Goal: Information Seeking & Learning: Learn about a topic

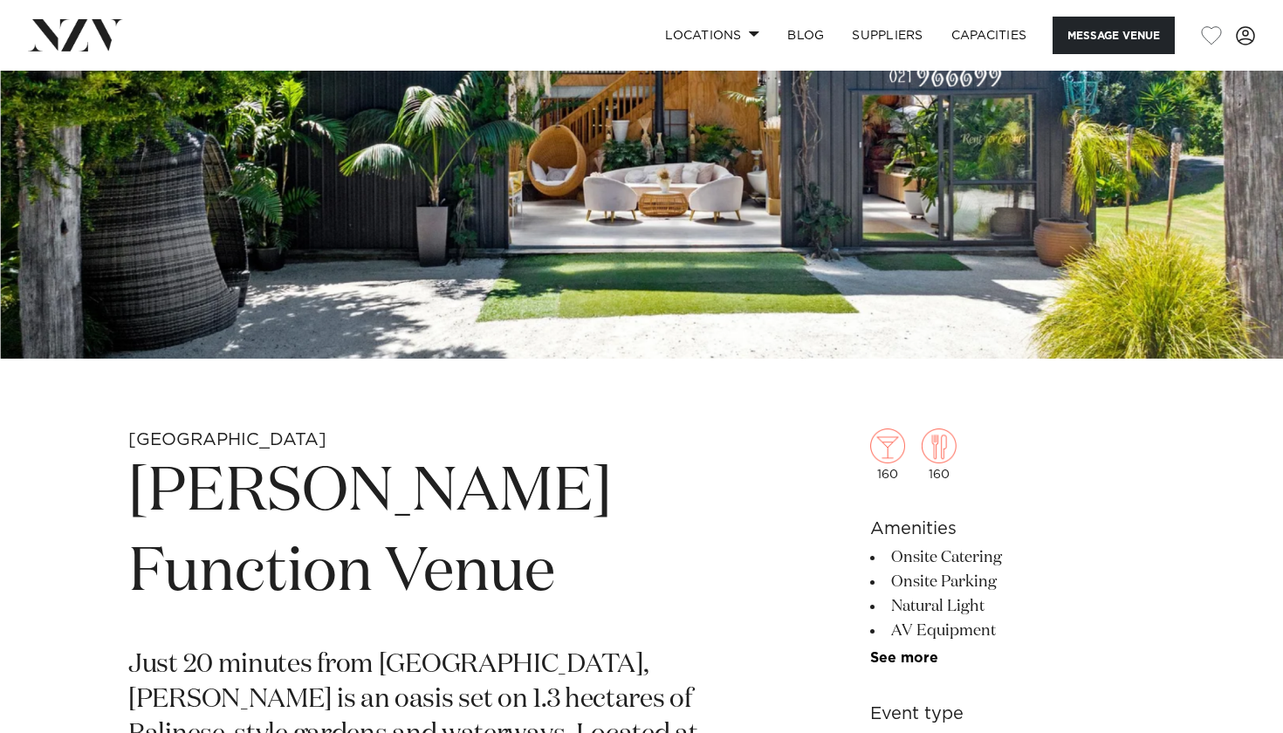
scroll to position [316, 0]
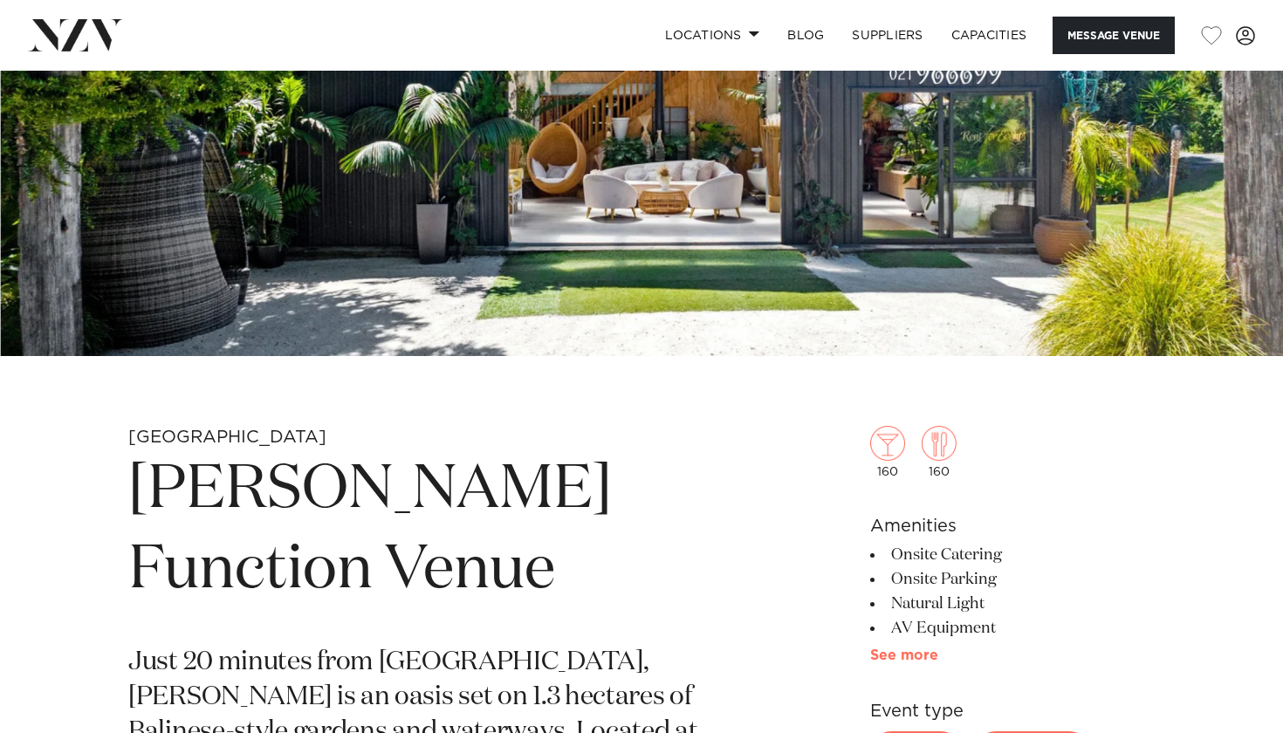
click at [903, 660] on link "See more" at bounding box center [938, 656] width 136 height 14
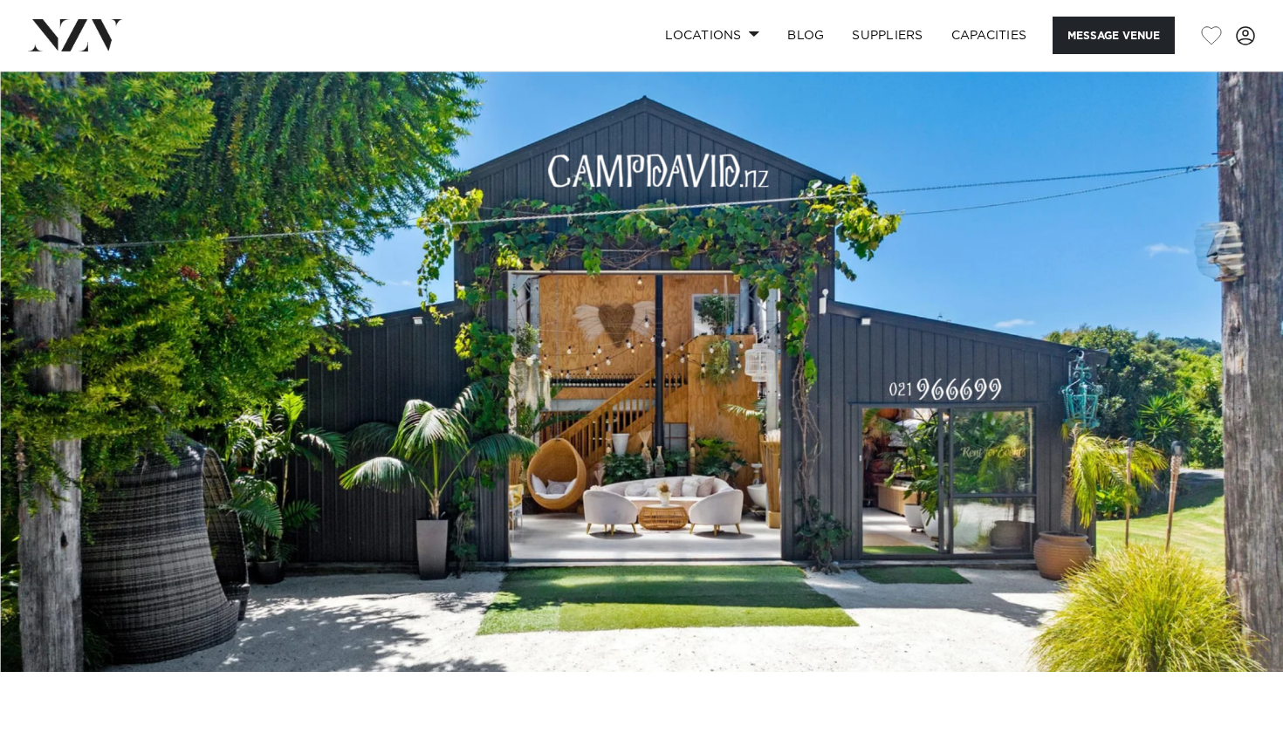
scroll to position [0, 0]
click at [838, 525] on img at bounding box center [641, 371] width 1283 height 601
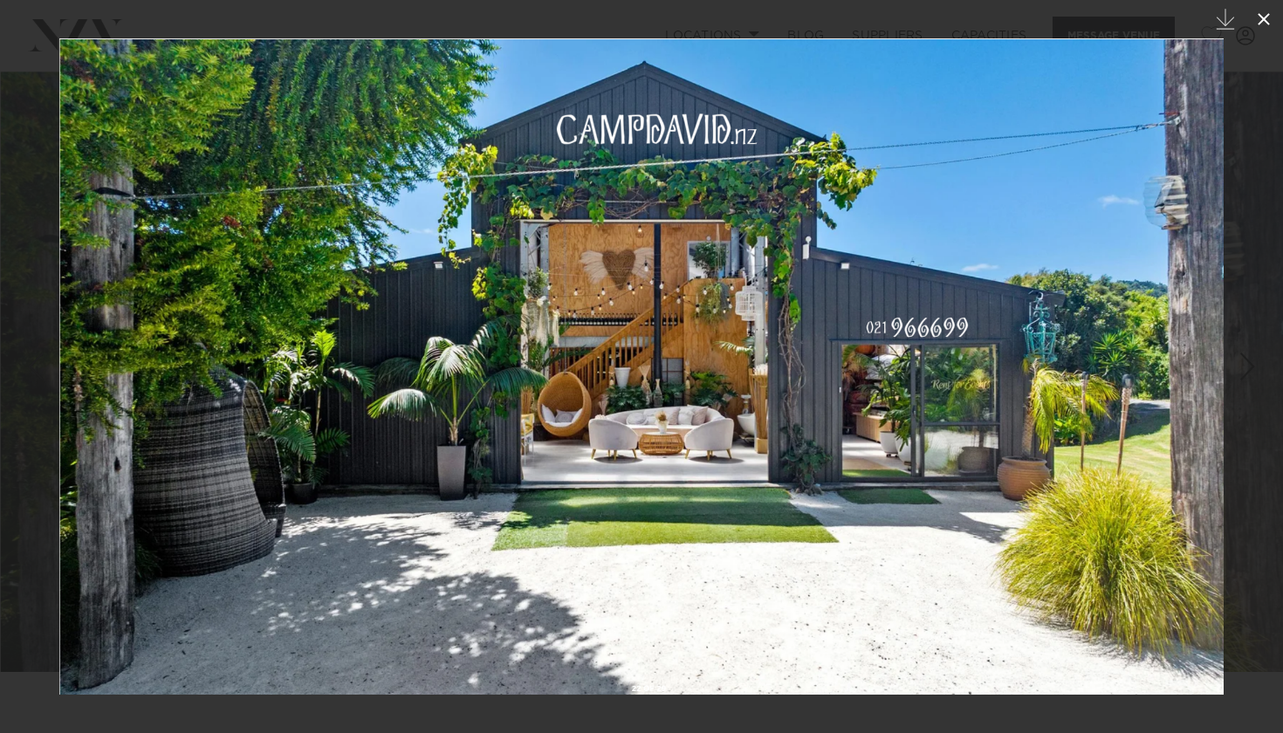
click at [1262, 24] on icon at bounding box center [1263, 19] width 21 height 21
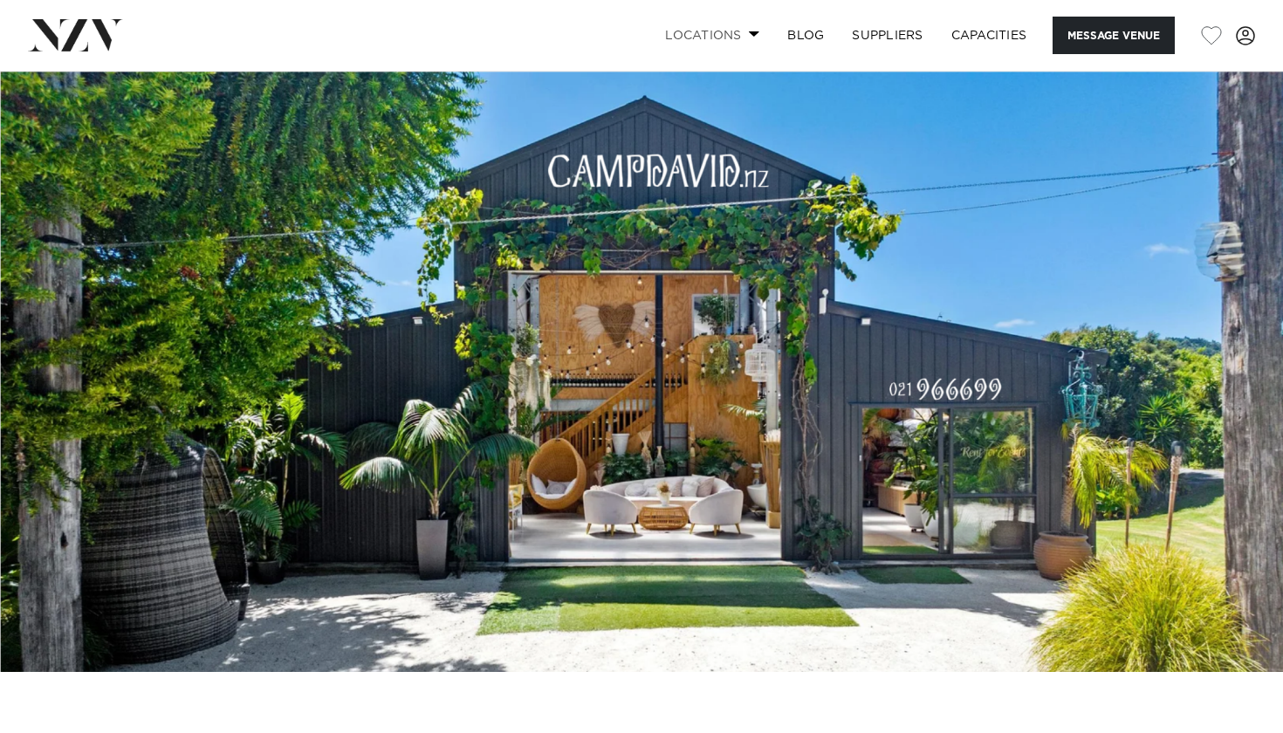
click at [716, 33] on link "Locations" at bounding box center [712, 36] width 122 height 38
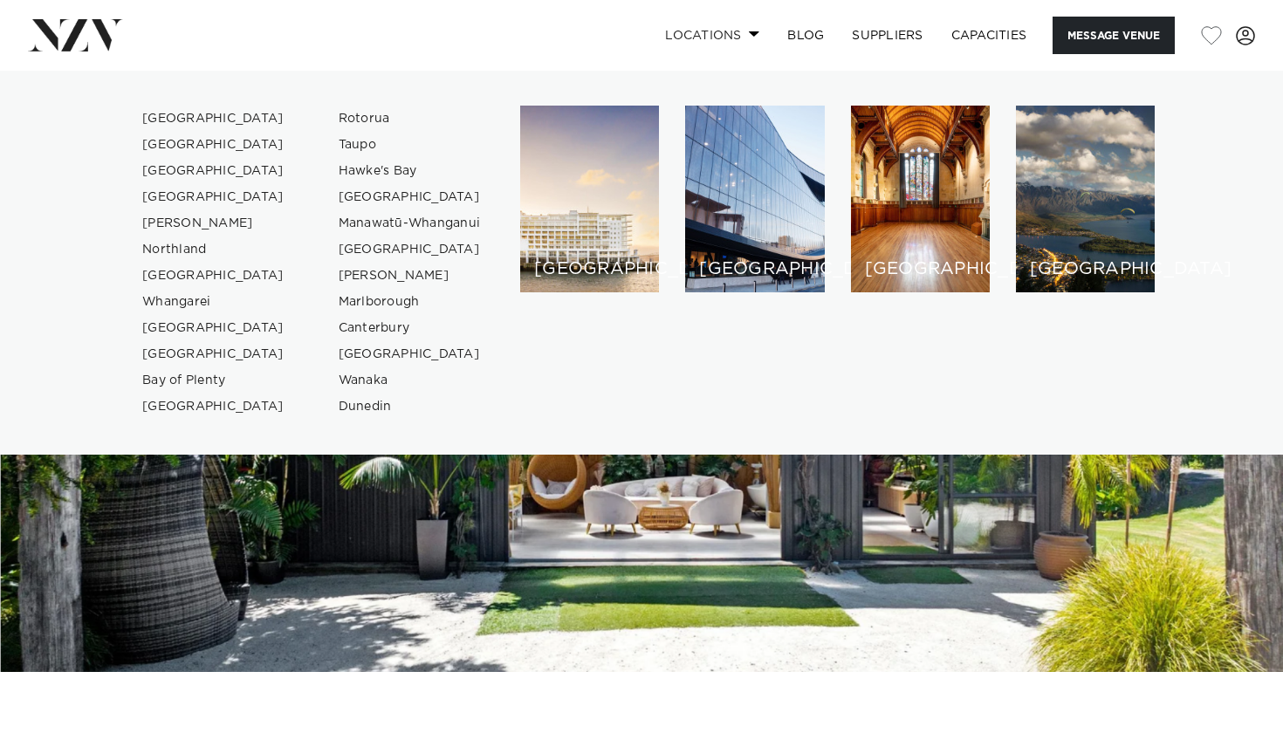
click at [716, 33] on link "Locations" at bounding box center [712, 36] width 122 height 38
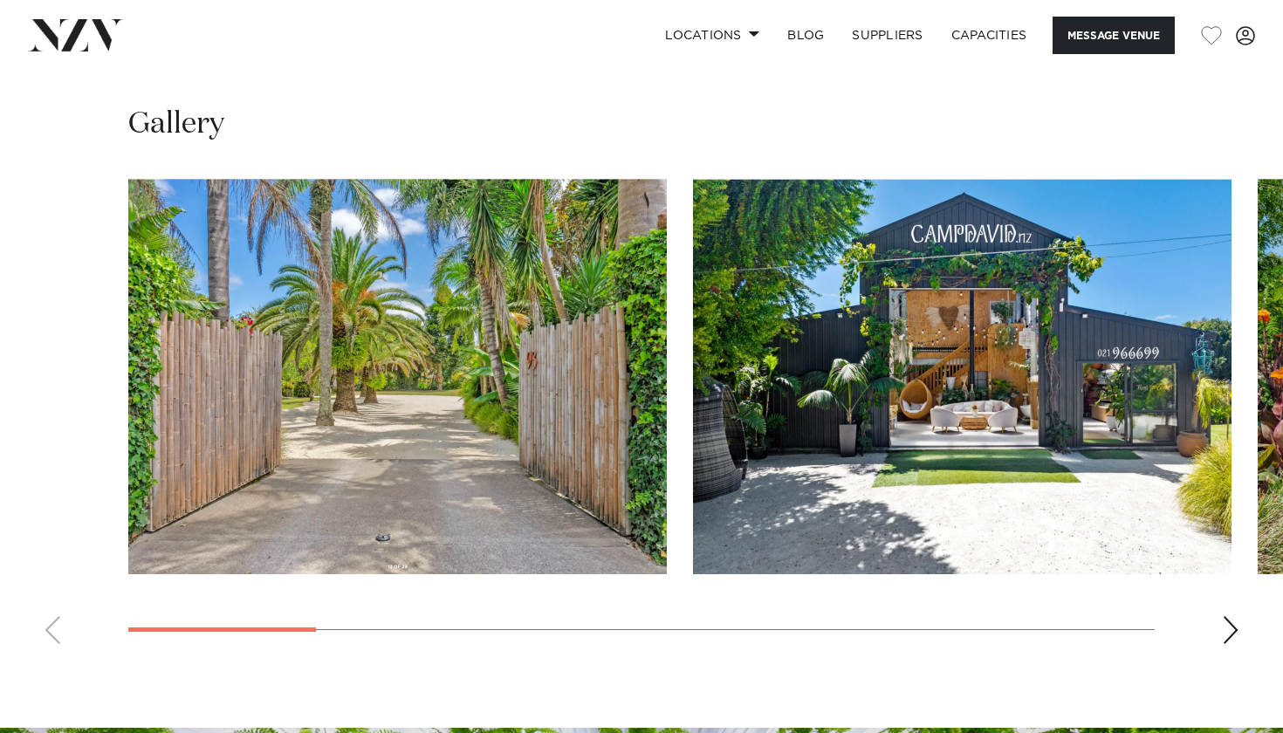
scroll to position [1530, 0]
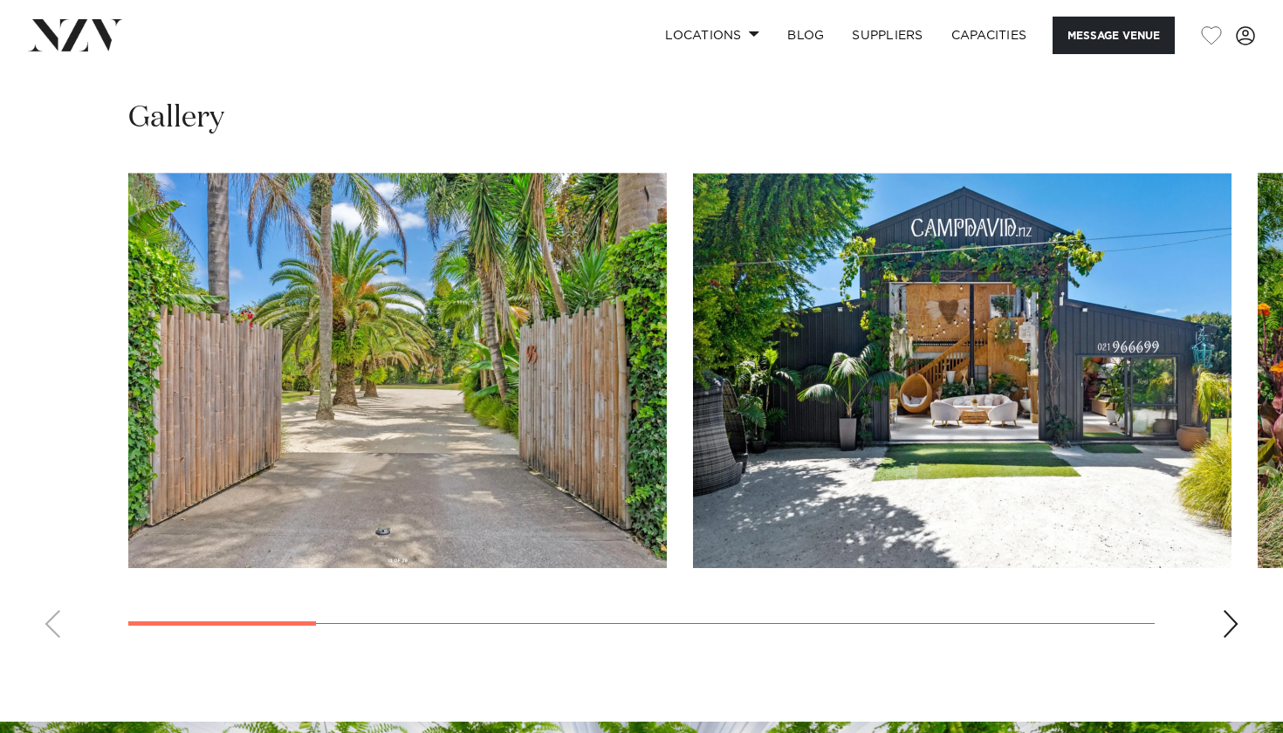
click at [546, 401] on img "1 / 10" at bounding box center [397, 370] width 539 height 395
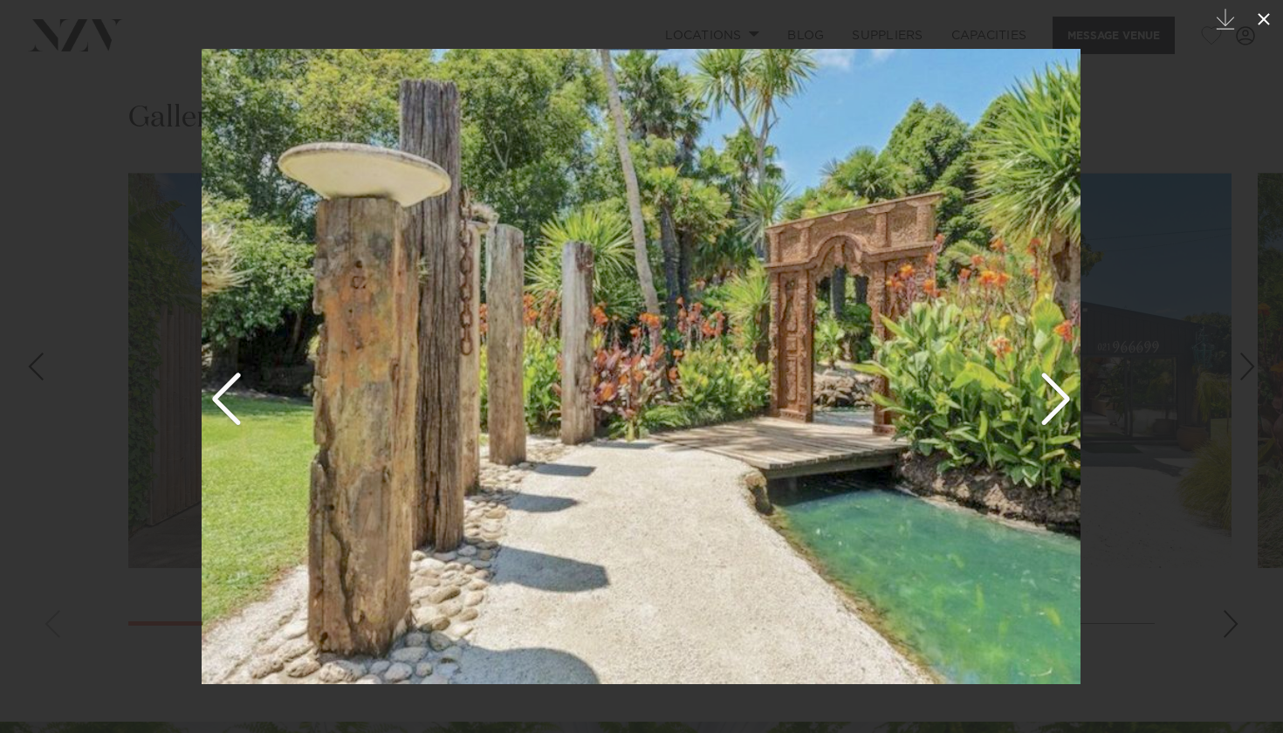
click at [1256, 15] on icon at bounding box center [1263, 19] width 21 height 21
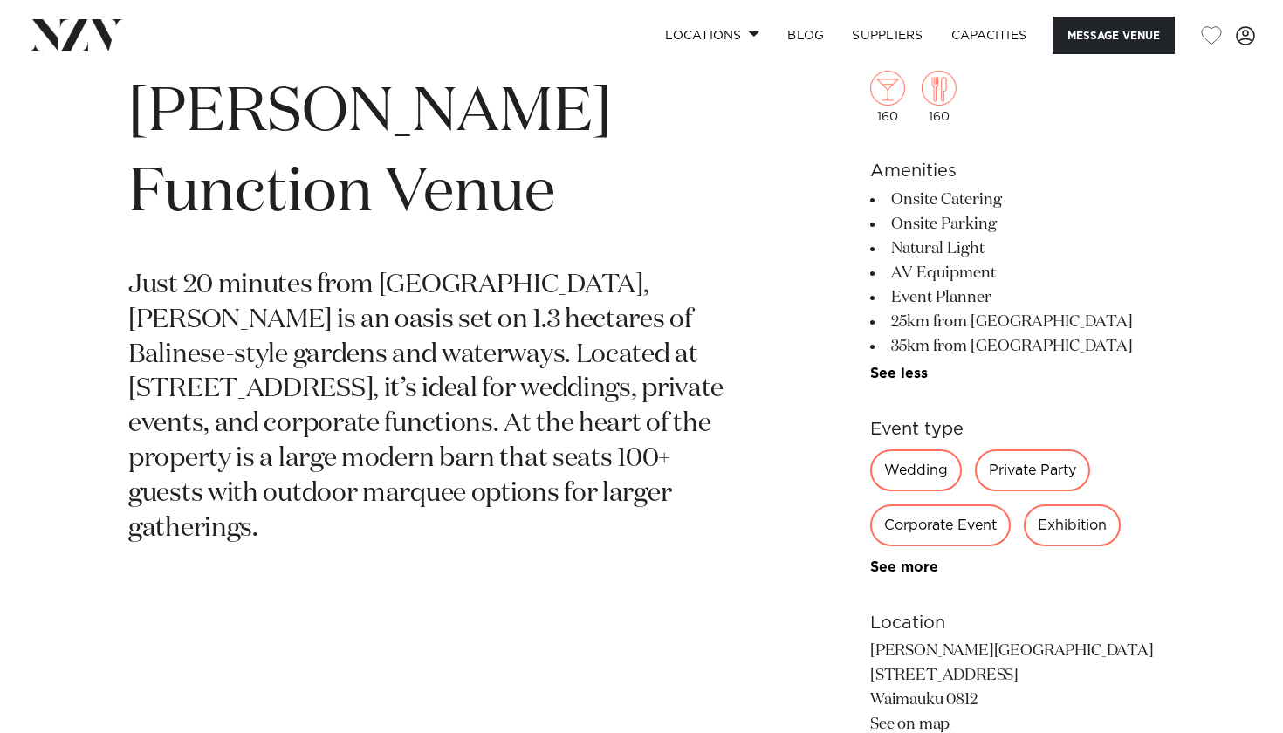
scroll to position [671, 0]
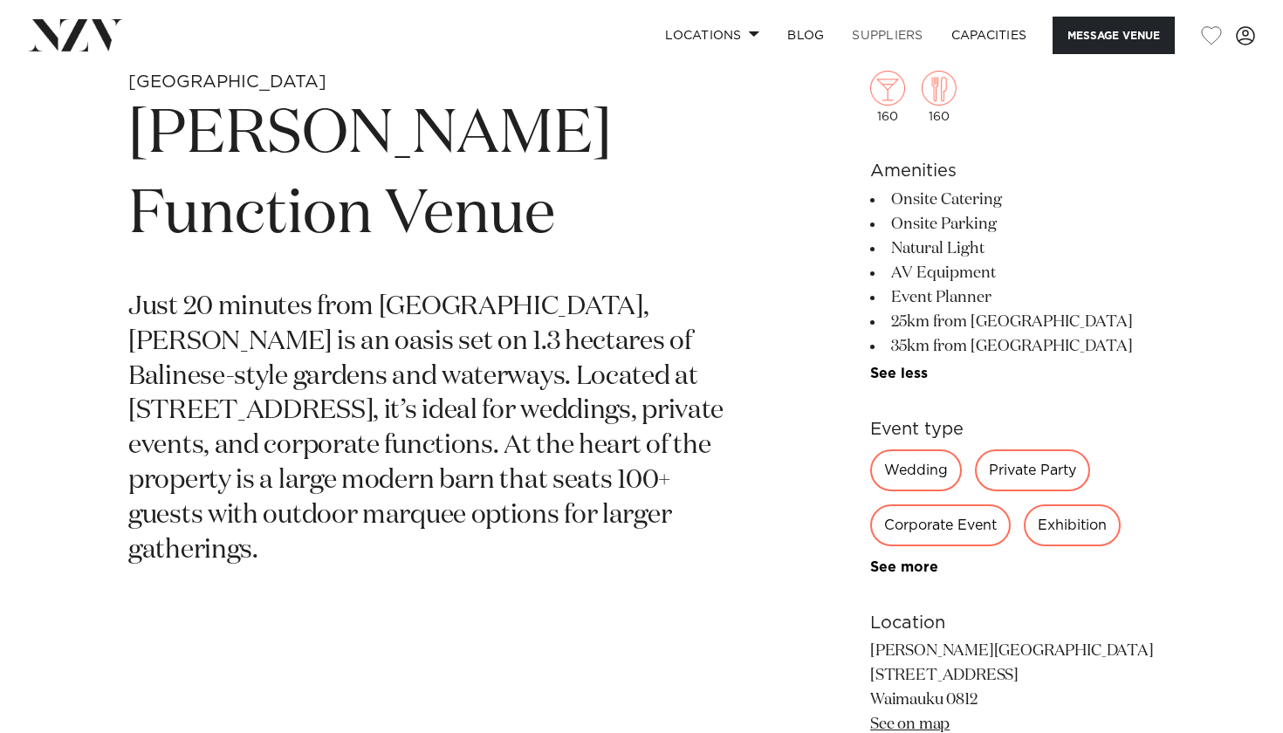
click at [881, 43] on link "SUPPLIERS" at bounding box center [887, 36] width 99 height 38
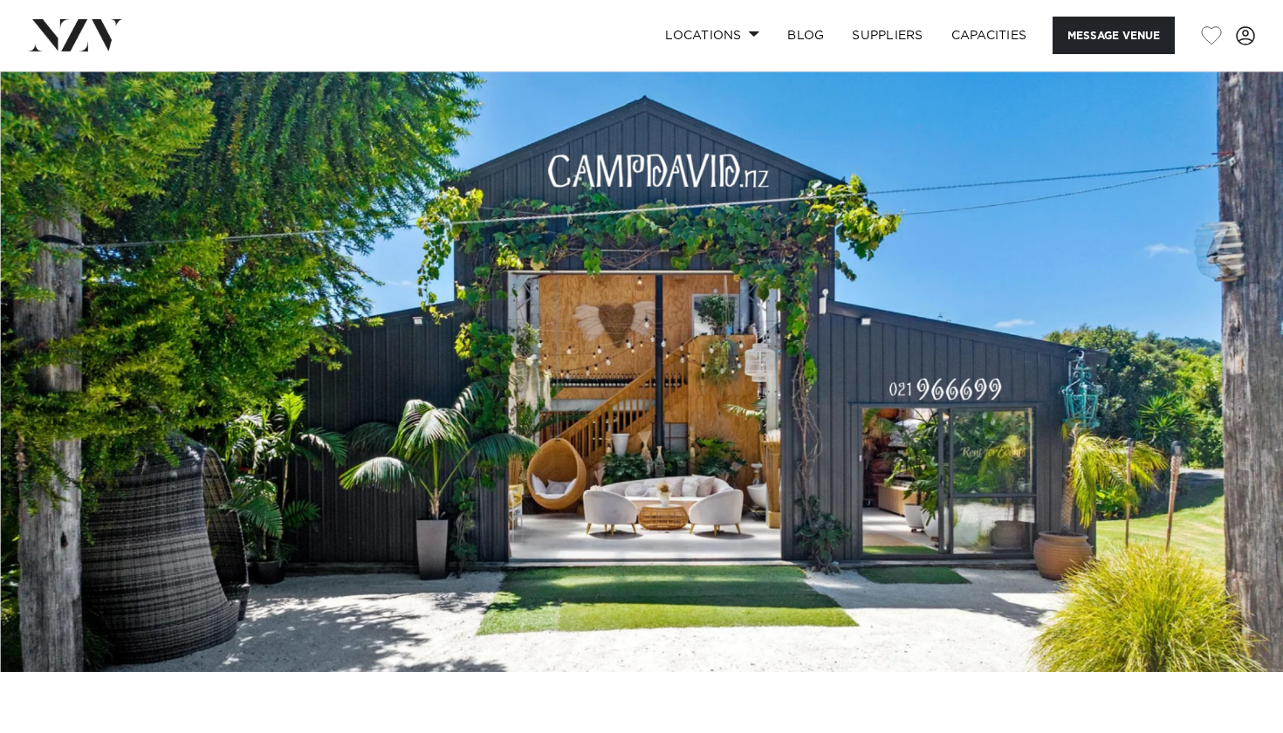
scroll to position [0, 0]
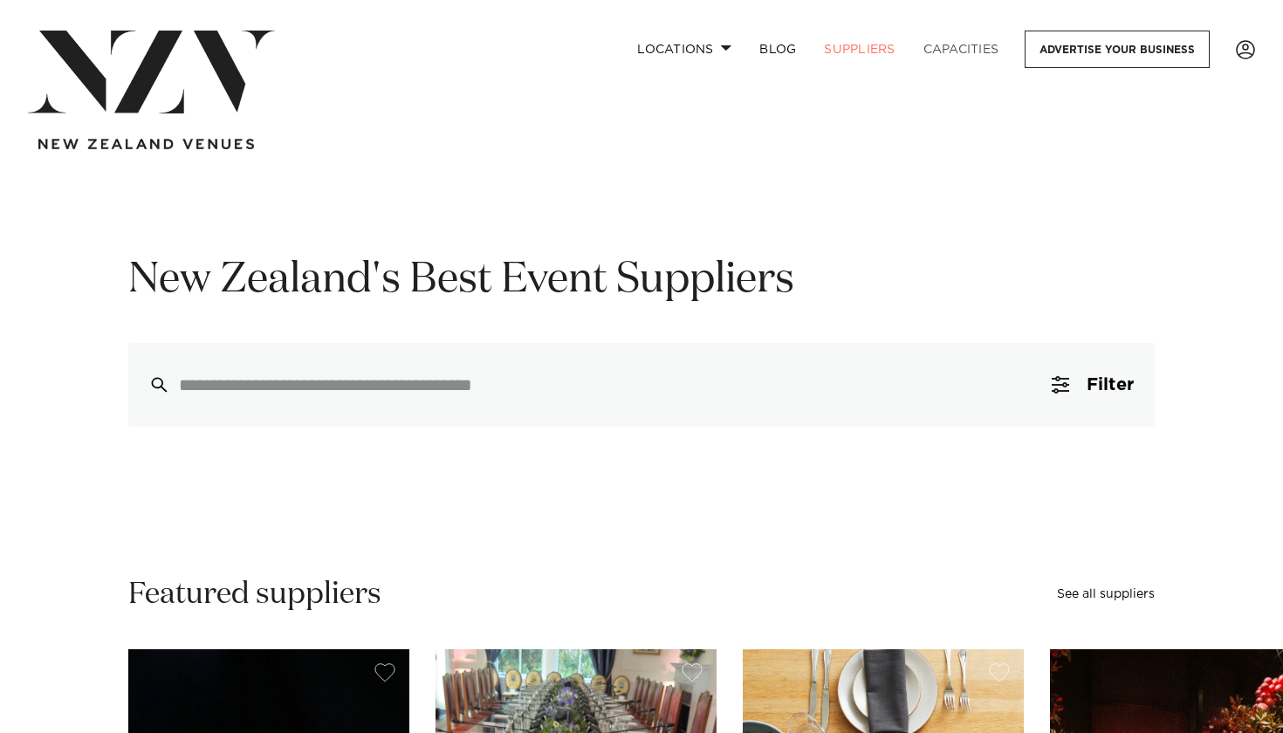
click at [937, 58] on link "Capacities" at bounding box center [962, 50] width 104 height 38
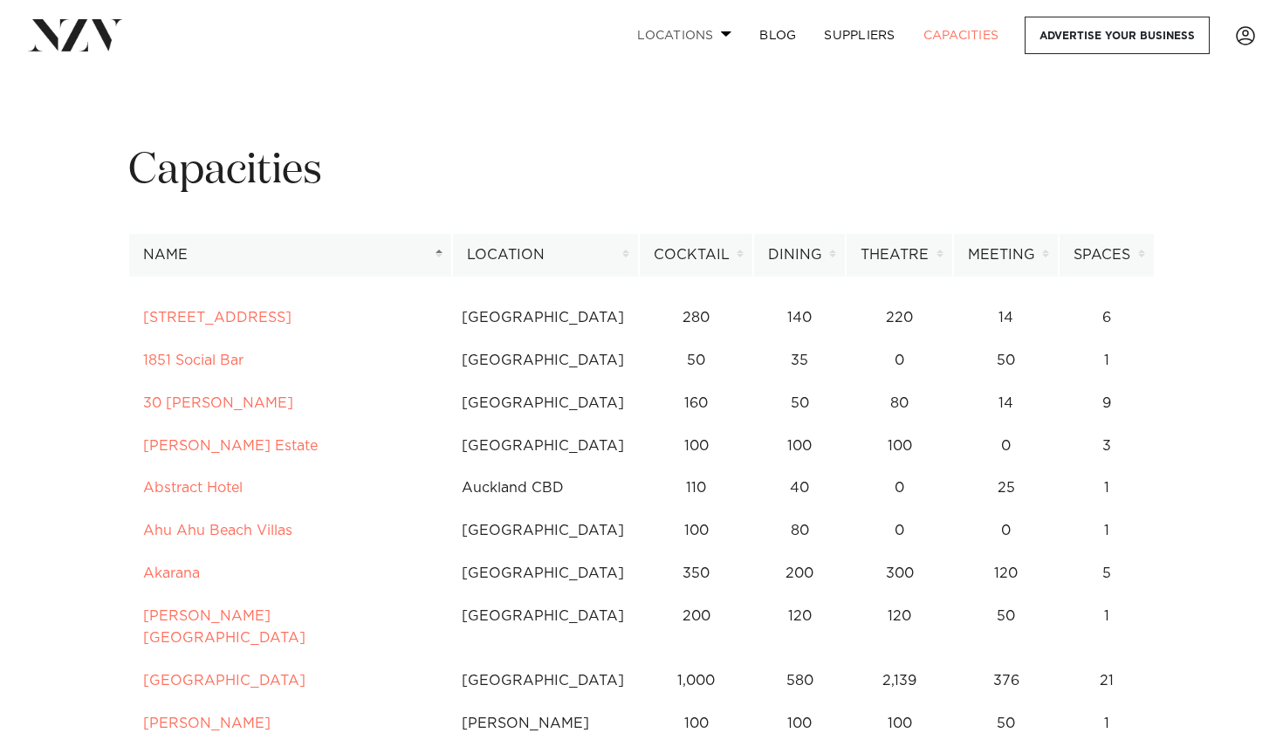
click at [701, 32] on link "Locations" at bounding box center [684, 36] width 122 height 38
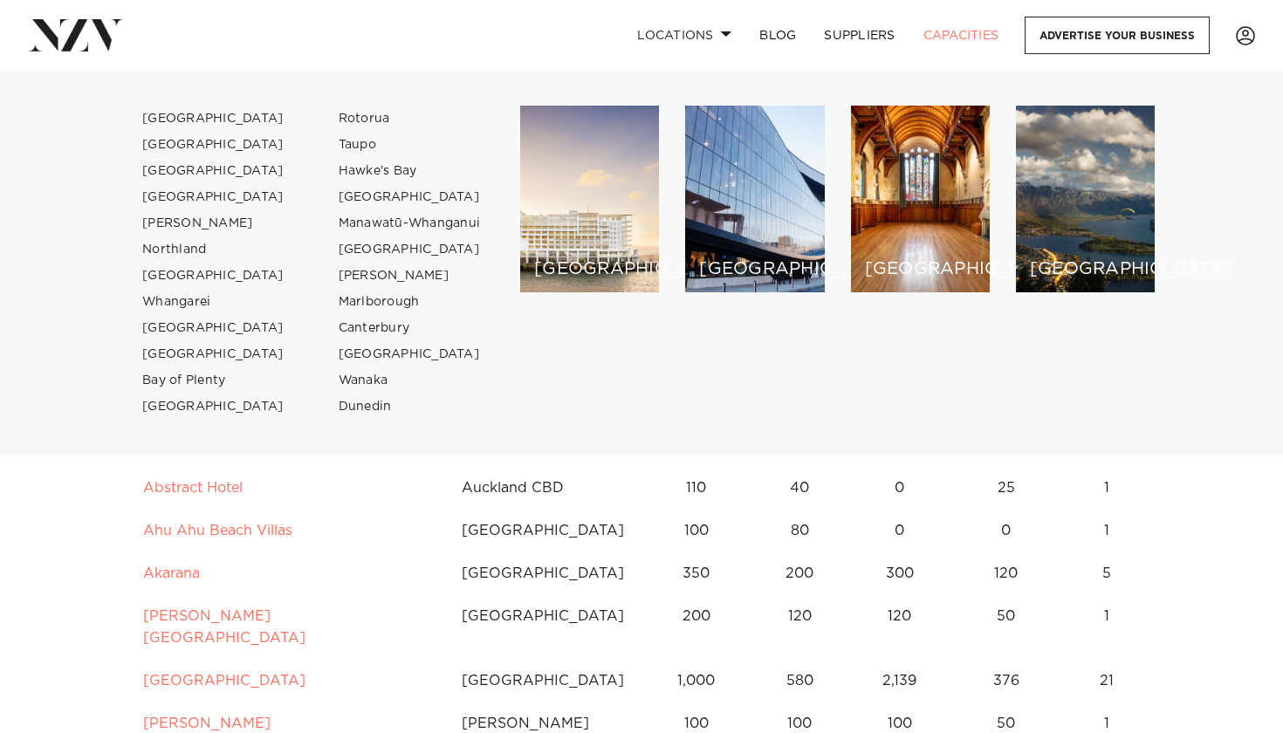
click at [546, 26] on div "Locations [GEOGRAPHIC_DATA] [GEOGRAPHIC_DATA] [GEOGRAPHIC_DATA] [GEOGRAPHIC_DAT…" at bounding box center [826, 36] width 857 height 38
